Goal: Task Accomplishment & Management: Complete application form

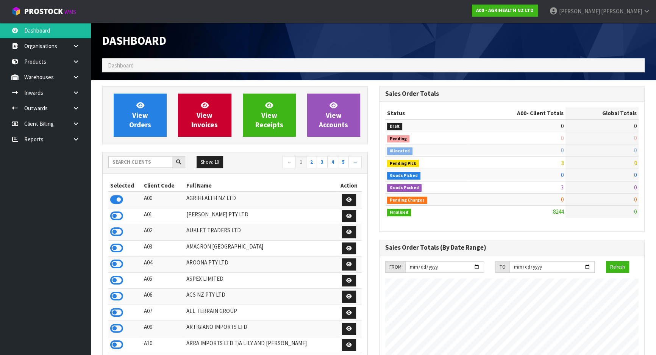
scroll to position [573, 276]
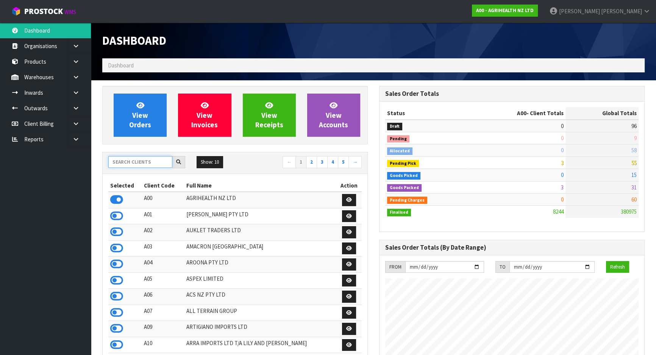
click at [149, 161] on input "text" at bounding box center [140, 162] width 64 height 12
type input "K"
click at [148, 164] on input "text" at bounding box center [140, 162] width 64 height 12
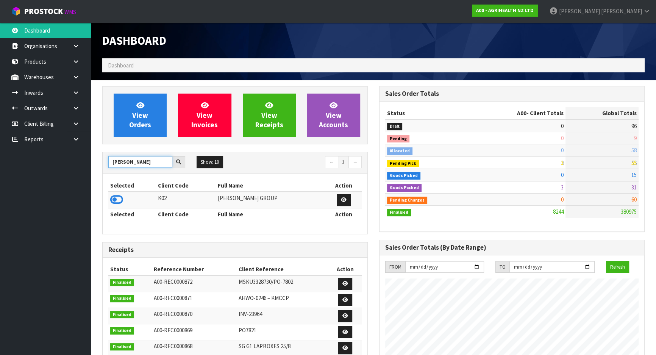
type input "[PERSON_NAME]"
click at [123, 197] on td at bounding box center [132, 200] width 48 height 16
click at [119, 198] on icon at bounding box center [116, 199] width 13 height 11
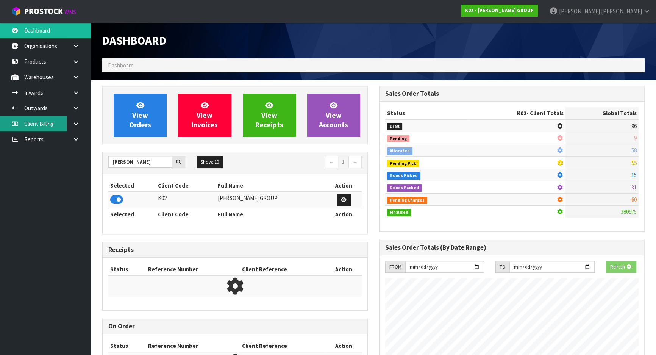
scroll to position [378271, 378466]
click at [57, 92] on link "Inwards" at bounding box center [45, 93] width 91 height 16
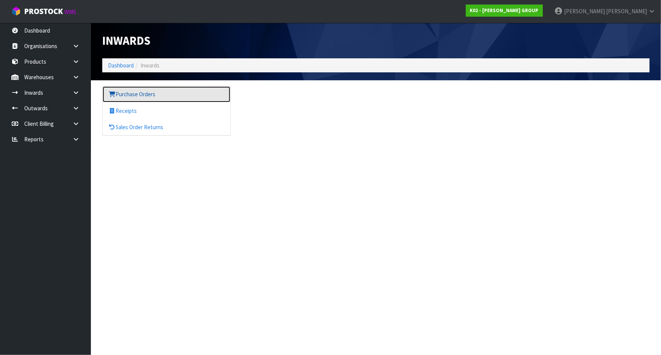
click at [140, 97] on link "Purchase Orders" at bounding box center [167, 94] width 128 height 16
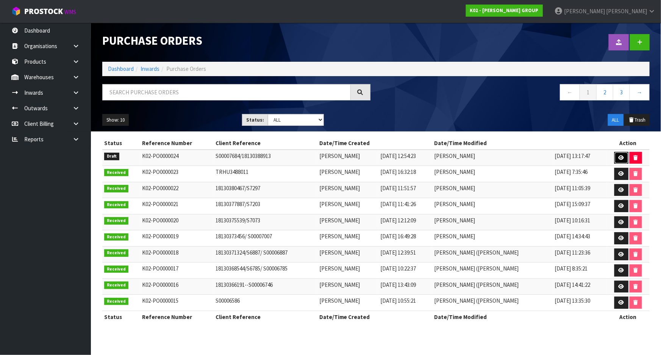
click at [620, 154] on link at bounding box center [621, 158] width 14 height 12
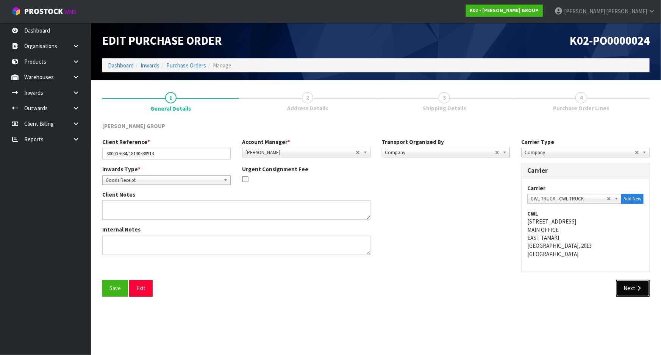
click at [625, 292] on button "Next" at bounding box center [632, 288] width 33 height 16
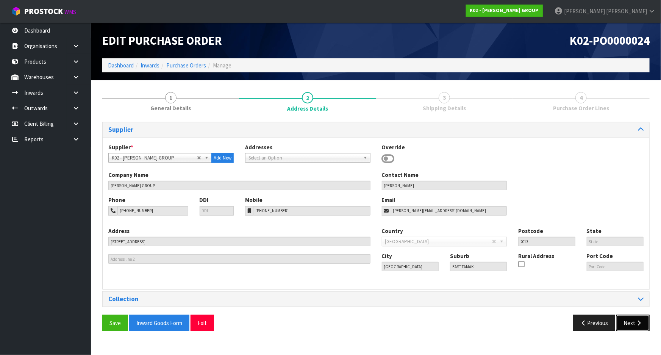
click at [625, 323] on button "Next" at bounding box center [632, 323] width 33 height 16
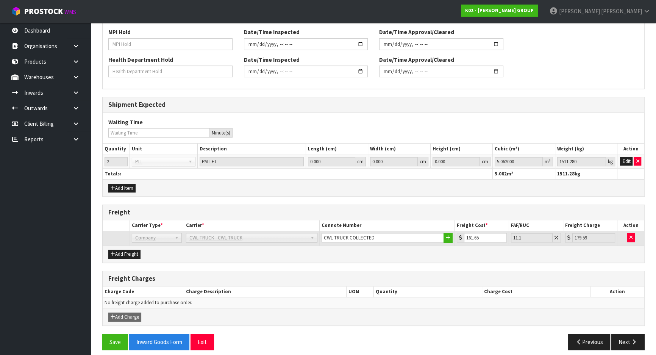
scroll to position [292, 0]
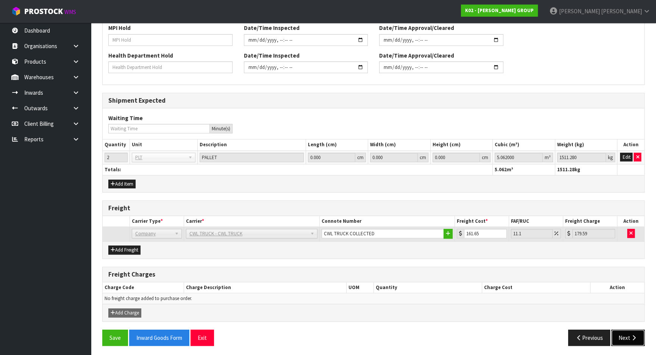
click at [620, 330] on button "Next" at bounding box center [627, 338] width 33 height 16
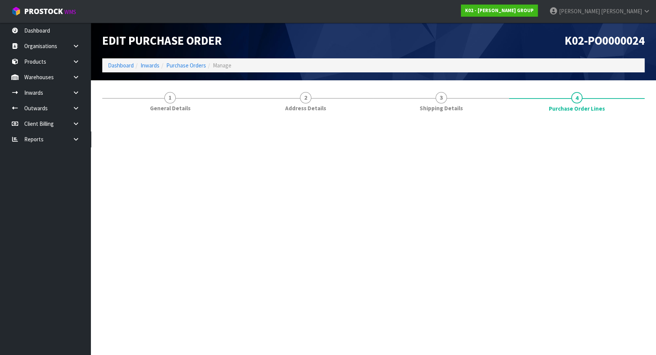
scroll to position [0, 0]
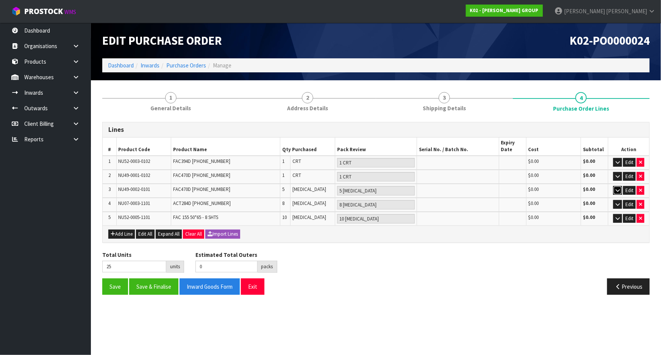
click at [621, 190] on button "button" at bounding box center [617, 190] width 9 height 9
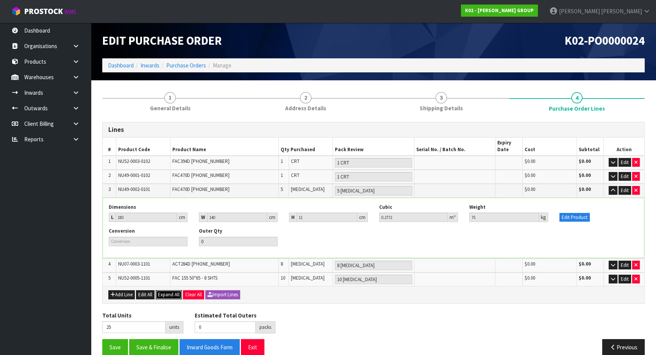
click at [173, 292] on span "Expand All" at bounding box center [169, 294] width 22 height 6
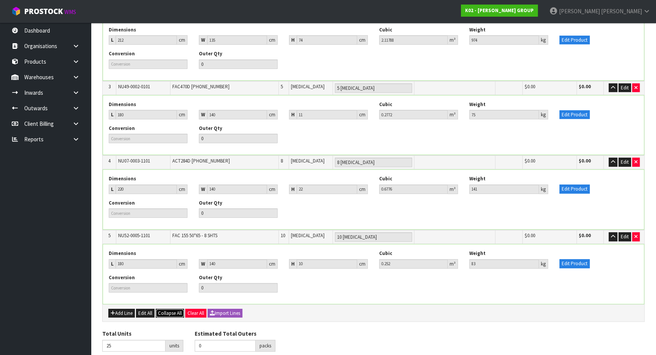
scroll to position [241, 0]
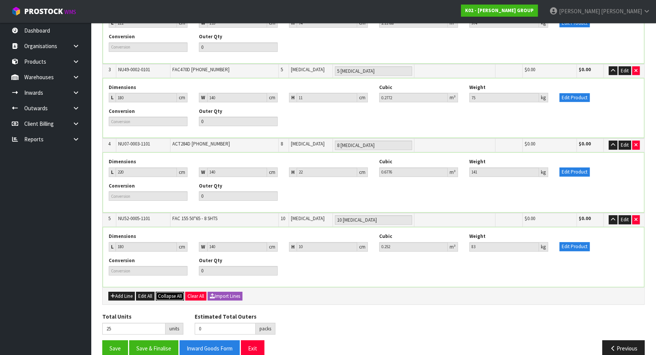
click at [170, 293] on span "Collapse All" at bounding box center [170, 296] width 24 height 6
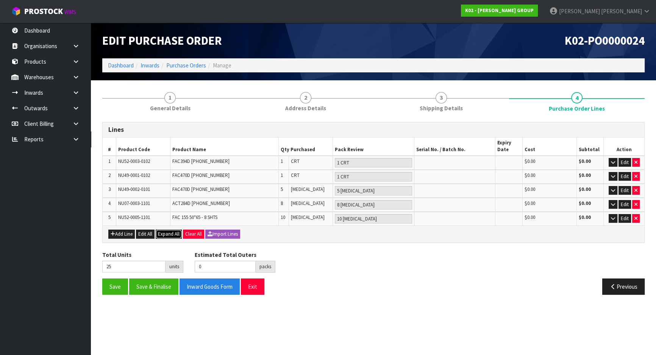
scroll to position [0, 0]
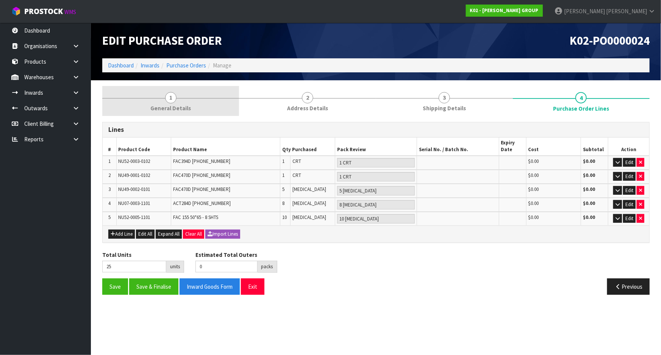
click at [198, 113] on link "1 General Details" at bounding box center [170, 101] width 137 height 30
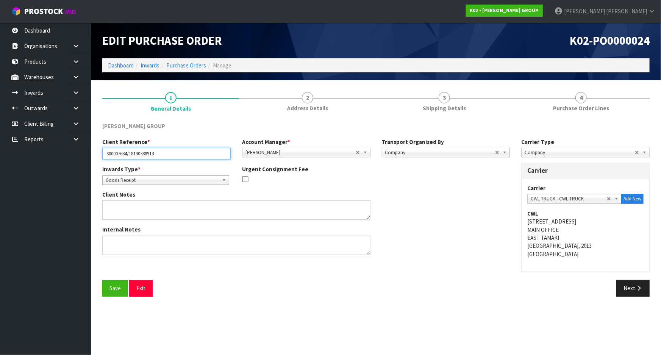
drag, startPoint x: 174, startPoint y: 153, endPoint x: 98, endPoint y: 151, distance: 75.4
click at [98, 151] on div "Client Reference * S00007684/18130388913" at bounding box center [167, 149] width 140 height 22
click at [187, 67] on link "Purchase Orders" at bounding box center [186, 65] width 40 height 7
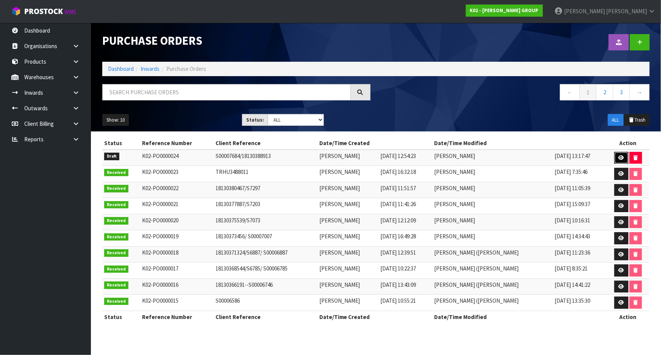
click at [622, 157] on icon at bounding box center [621, 157] width 6 height 5
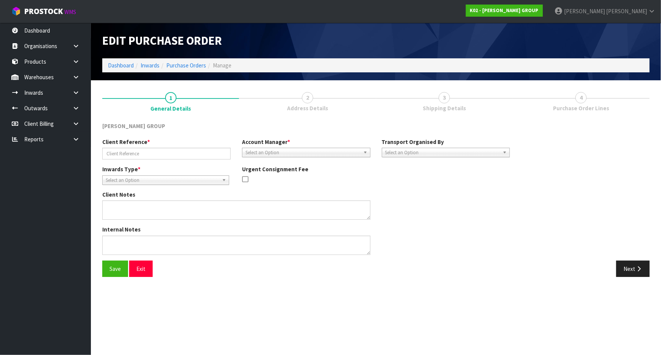
type input "S00007684/18130388913"
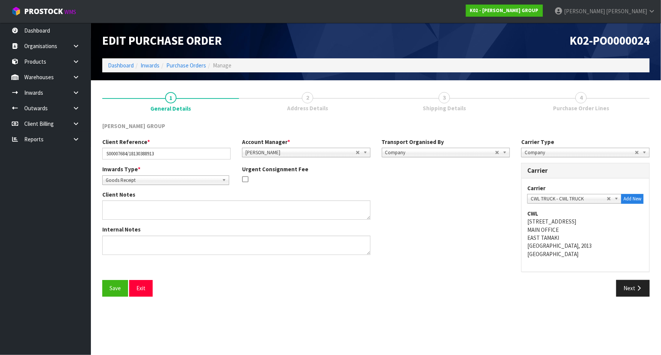
click at [528, 99] on link "4 Purchase Order Lines" at bounding box center [581, 101] width 137 height 30
click at [620, 285] on button "Next" at bounding box center [632, 288] width 33 height 16
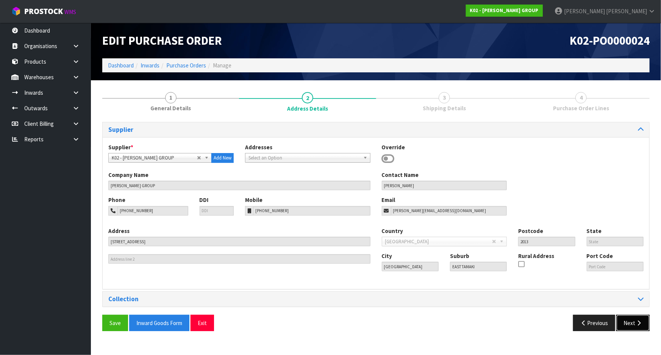
click at [629, 321] on button "Next" at bounding box center [632, 323] width 33 height 16
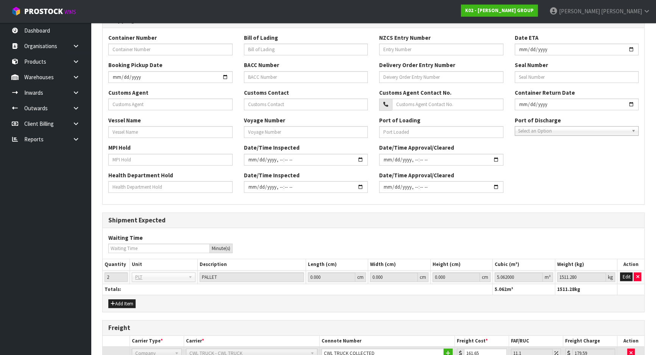
scroll to position [292, 0]
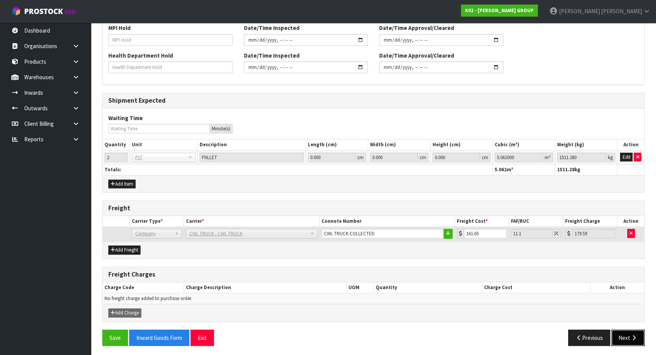
click at [630, 335] on icon "button" at bounding box center [633, 338] width 7 height 6
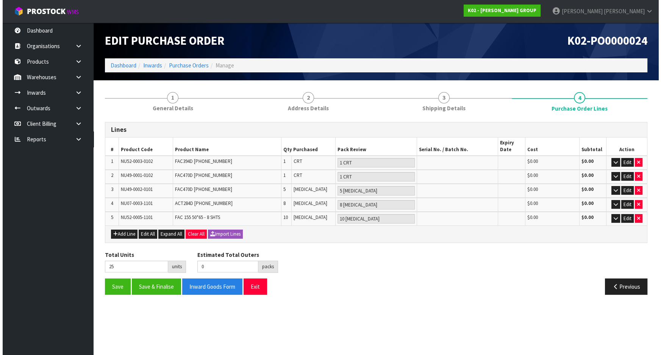
scroll to position [0, 0]
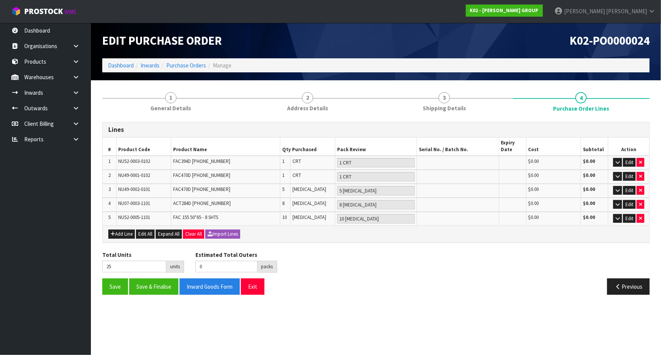
click at [326, 274] on div "Total Units 25 units Estimated Total Outers 0 packs Estimated Total Pallets 0 p…" at bounding box center [376, 265] width 559 height 28
click at [515, 261] on div "Total Units 25 units Estimated Total Outers 0 packs Estimated Total Pallets 0 p…" at bounding box center [376, 265] width 559 height 28
click at [505, 267] on div "Total Units 25 units Estimated Total Outers 0 packs Estimated Total Pallets 0 p…" at bounding box center [376, 265] width 559 height 28
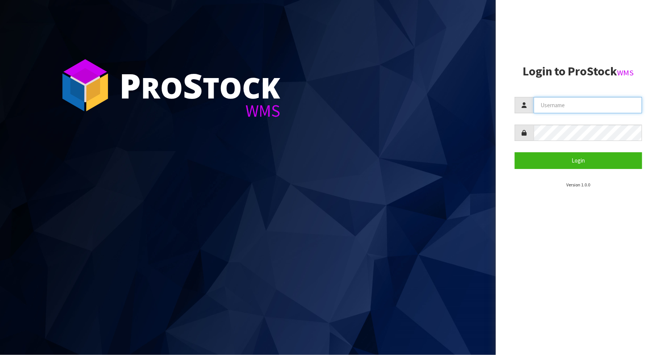
click at [573, 100] on input "text" at bounding box center [588, 105] width 108 height 16
type input "[PERSON_NAME]"
click at [515, 152] on button "Login" at bounding box center [578, 160] width 127 height 16
